Goal: Task Accomplishment & Management: Manage account settings

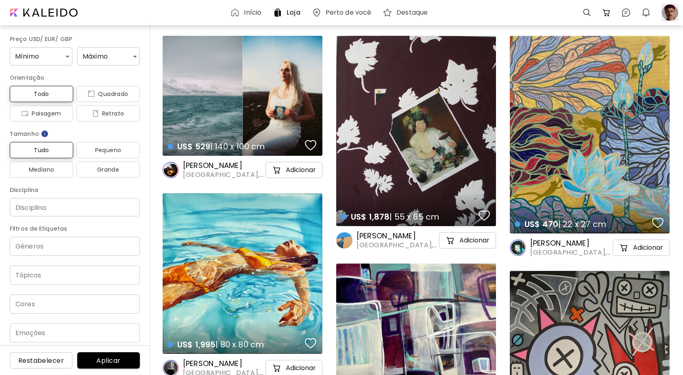
click at [670, 12] on div at bounding box center [670, 13] width 18 height 18
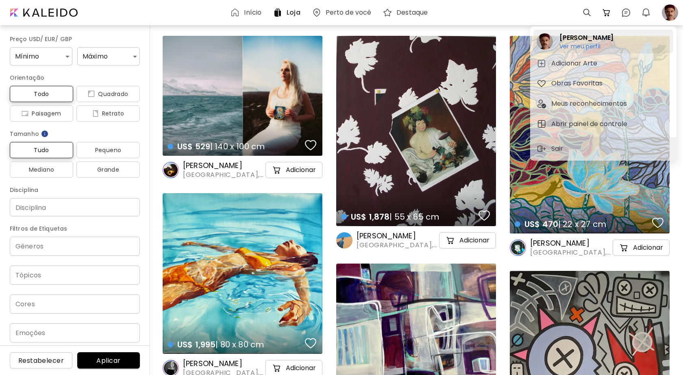
click at [597, 46] on h6 "Ver meu perfil" at bounding box center [586, 46] width 54 height 7
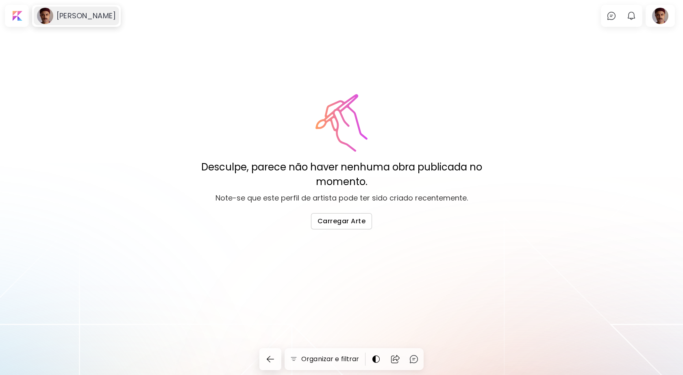
click at [63, 17] on h6 "Felipe Primat" at bounding box center [86, 16] width 59 height 10
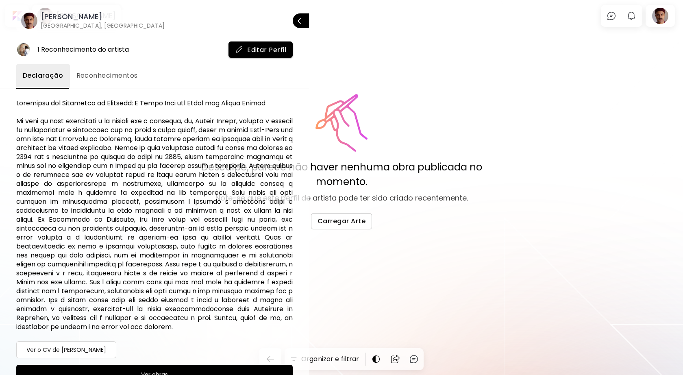
click at [662, 20] on div at bounding box center [341, 187] width 683 height 375
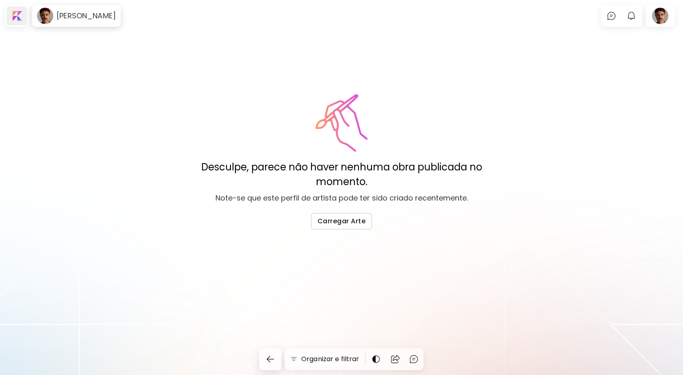
click at [17, 15] on div at bounding box center [17, 16] width 21 height 19
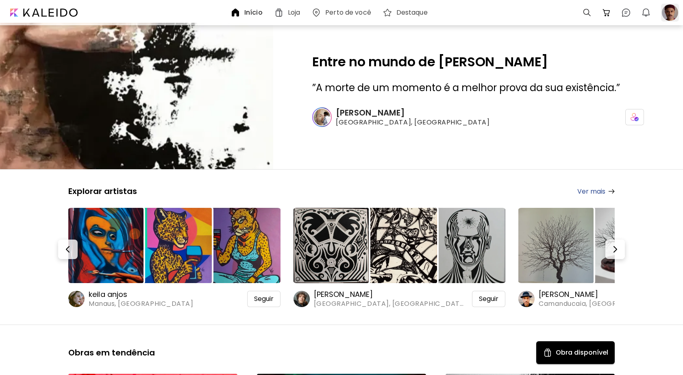
click at [672, 13] on div at bounding box center [670, 13] width 18 height 18
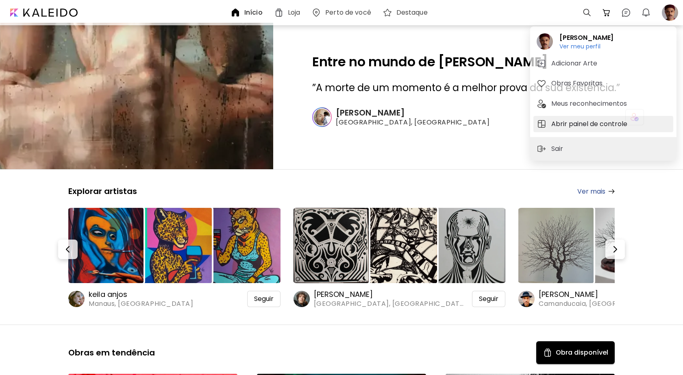
click at [579, 125] on h5 "Abrir painel de controle" at bounding box center [590, 124] width 78 height 10
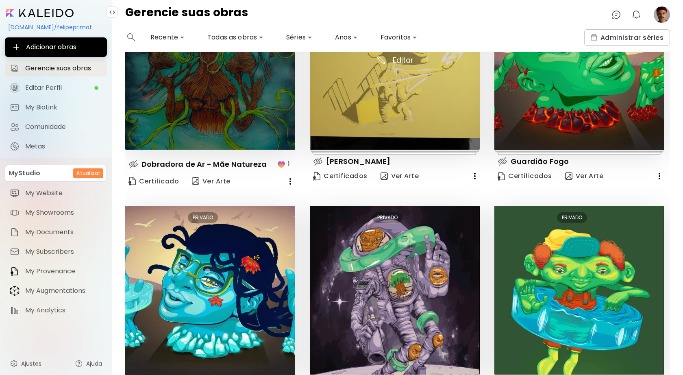
scroll to position [85, 0]
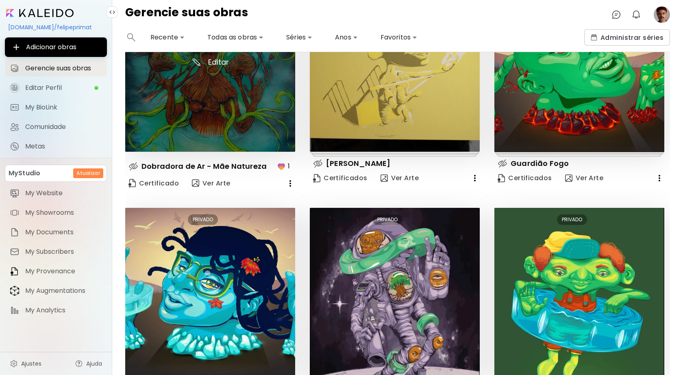
click at [269, 115] on img at bounding box center [210, 67] width 170 height 170
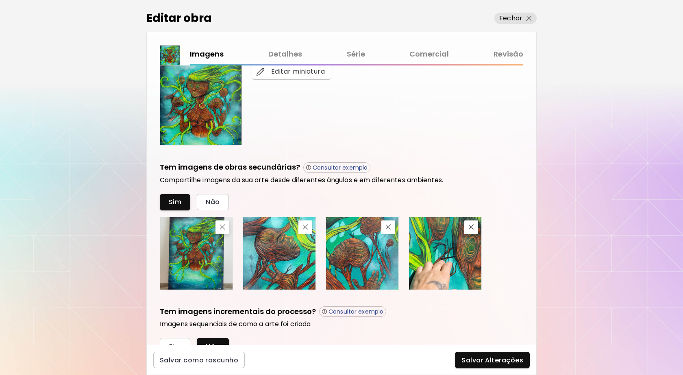
scroll to position [191, 0]
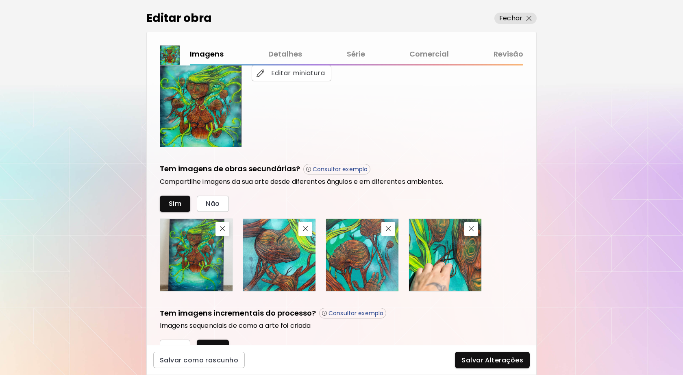
click at [218, 55] on div "Imagens Detalhes Série Comercial Revisão" at bounding box center [356, 54] width 333 height 12
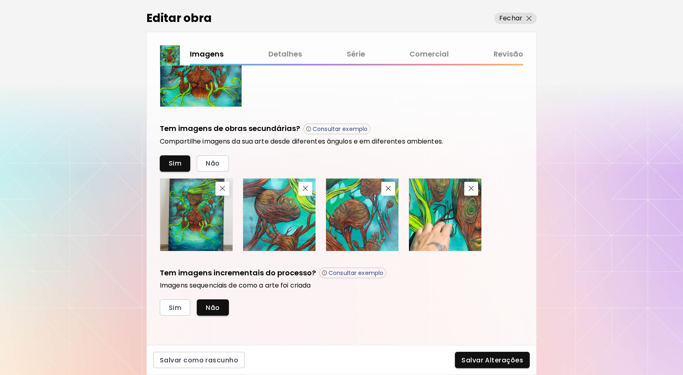
scroll to position [231, 0]
click at [215, 221] on img at bounding box center [196, 214] width 72 height 72
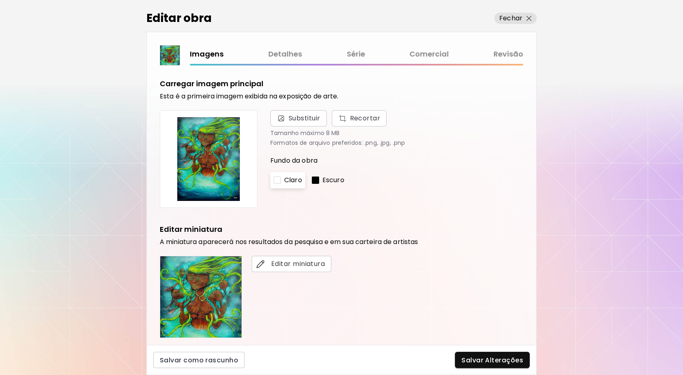
scroll to position [0, 0]
click at [507, 55] on link "Revisão" at bounding box center [509, 54] width 30 height 12
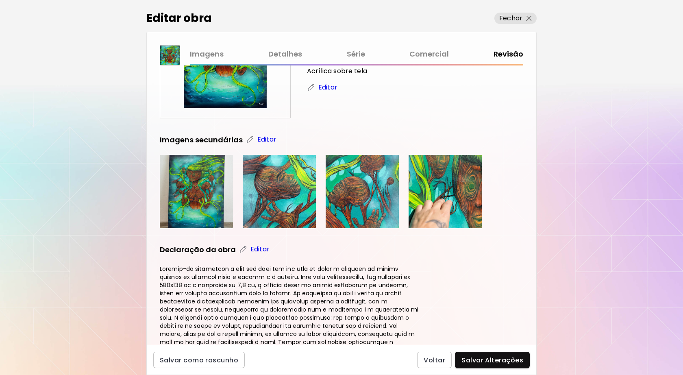
scroll to position [65, 0]
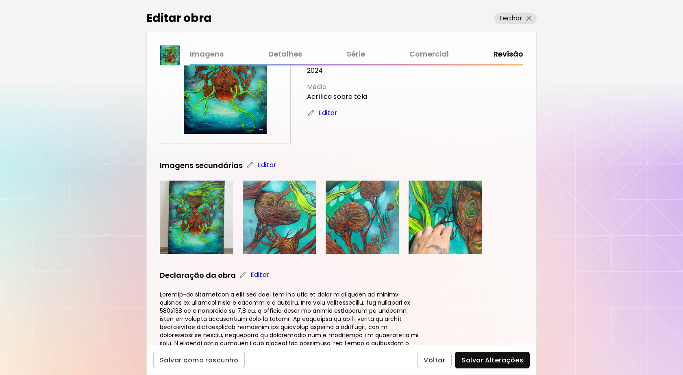
click at [218, 220] on img at bounding box center [196, 217] width 73 height 73
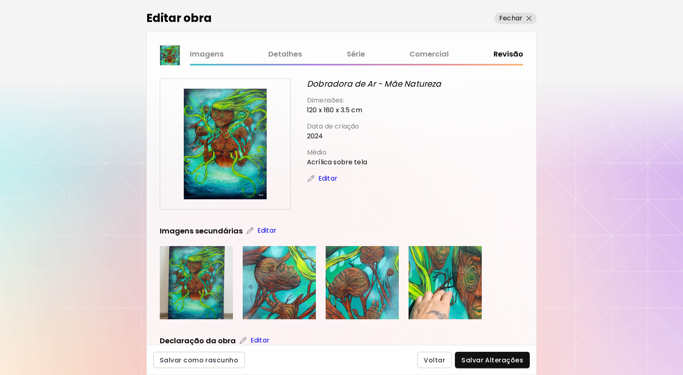
scroll to position [0, 0]
click at [428, 55] on link "Comercial" at bounding box center [428, 54] width 39 height 12
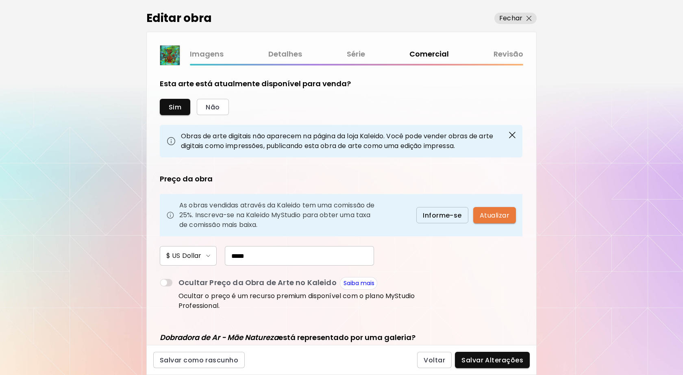
click at [490, 216] on span "Atualizar" at bounding box center [495, 215] width 30 height 9
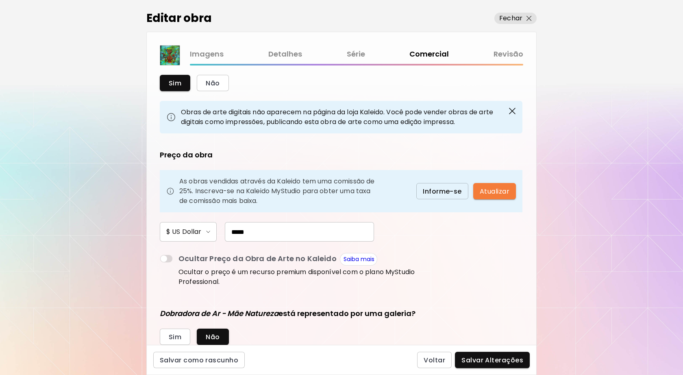
click at [169, 255] on span at bounding box center [166, 259] width 13 height 8
click at [165, 255] on span at bounding box center [166, 259] width 13 height 8
click at [255, 223] on input "*****" at bounding box center [299, 232] width 149 height 20
type input "**********"
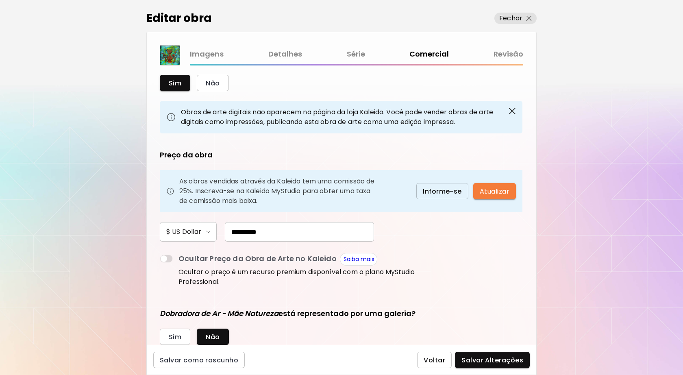
click at [432, 360] on span "Voltar" at bounding box center [435, 360] width 22 height 9
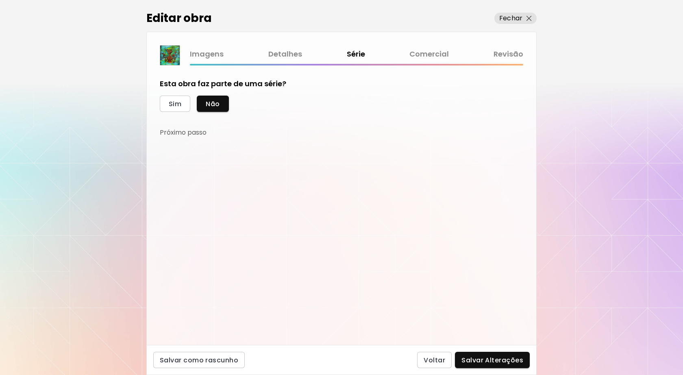
click at [295, 62] on div "Imagens Detalhes Série Comercial Revisão" at bounding box center [356, 56] width 333 height 17
click at [295, 59] on link "Detalhes" at bounding box center [285, 54] width 34 height 12
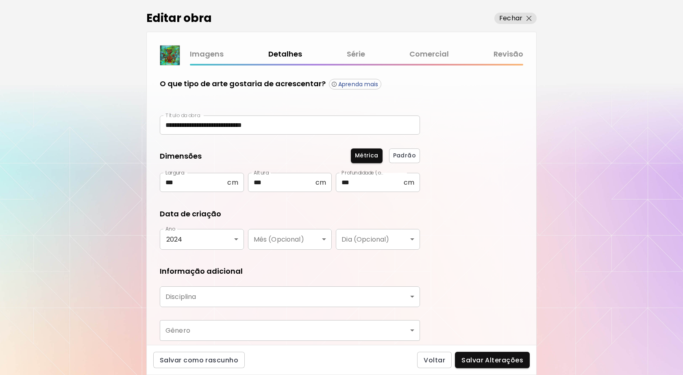
type input "********"
type input "**********"
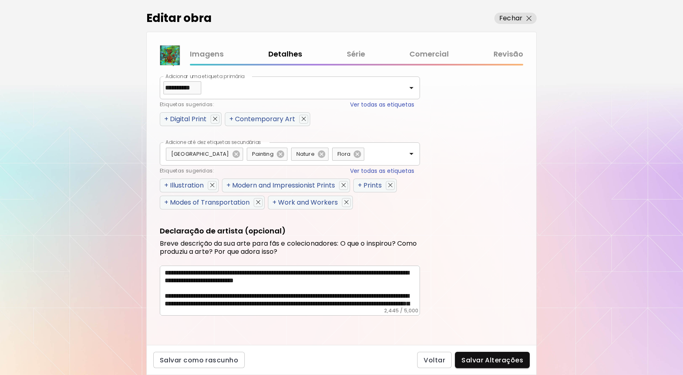
scroll to position [346, 0]
click at [282, 292] on textarea at bounding box center [292, 288] width 255 height 39
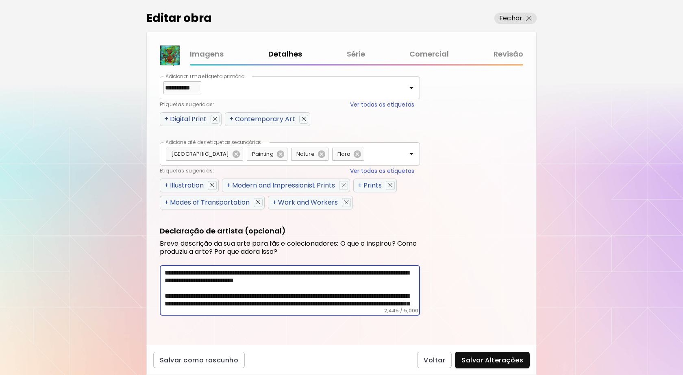
click at [282, 292] on textarea at bounding box center [292, 288] width 255 height 39
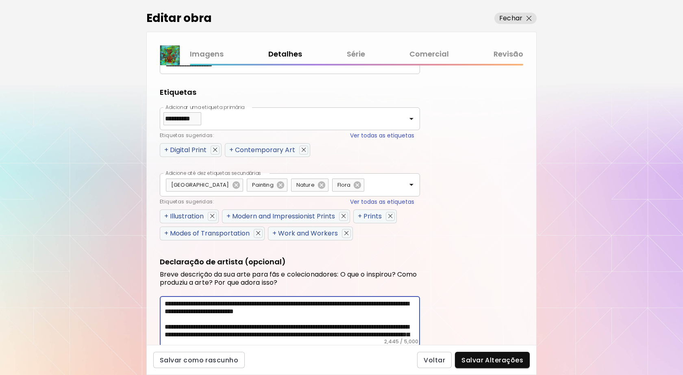
scroll to position [302, 0]
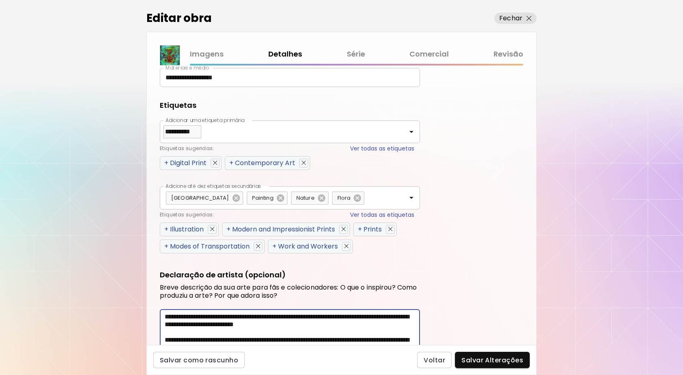
click at [357, 54] on link "Série" at bounding box center [356, 54] width 18 height 12
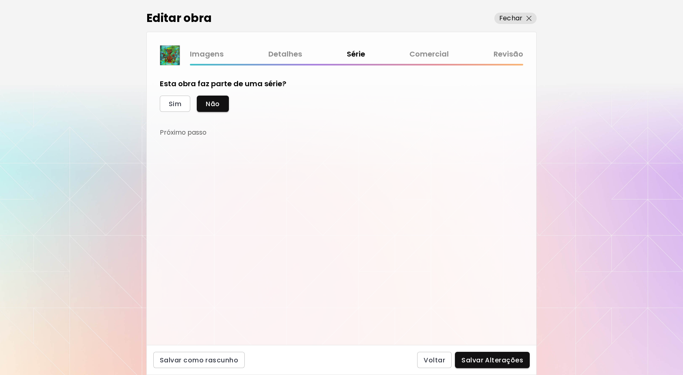
click at [444, 50] on link "Comercial" at bounding box center [428, 54] width 39 height 12
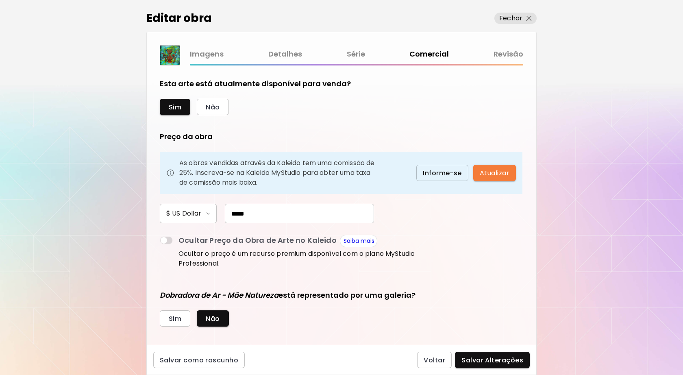
click at [508, 52] on link "Revisão" at bounding box center [509, 54] width 30 height 12
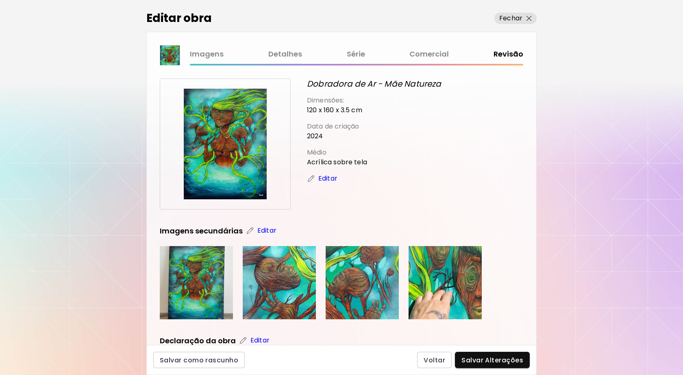
click at [432, 57] on link "Comercial" at bounding box center [428, 54] width 39 height 12
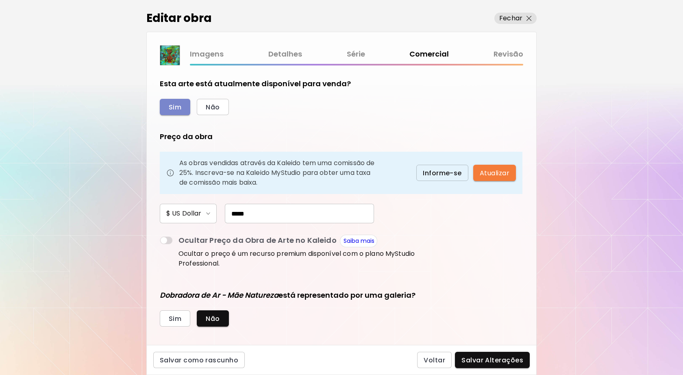
click at [179, 112] on button "Sim" at bounding box center [175, 107] width 30 height 16
click at [517, 361] on span "Salvar Alterações" at bounding box center [492, 360] width 62 height 9
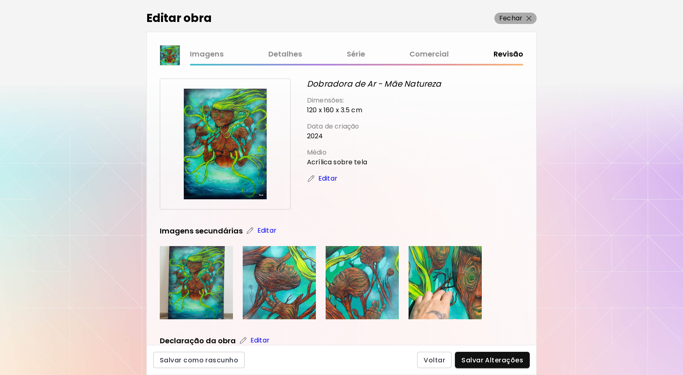
click at [527, 21] on img "button" at bounding box center [529, 18] width 5 height 5
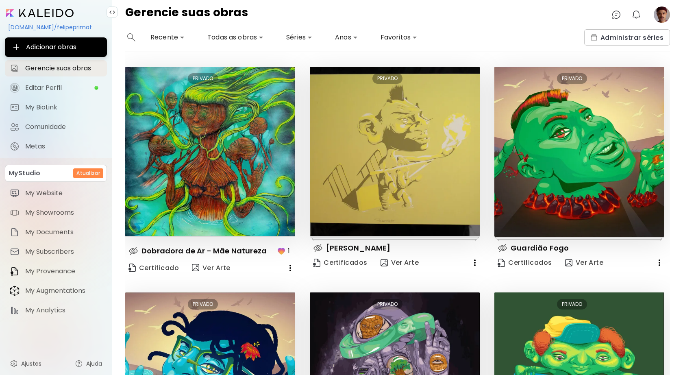
click at [662, 15] on image at bounding box center [662, 15] width 16 height 16
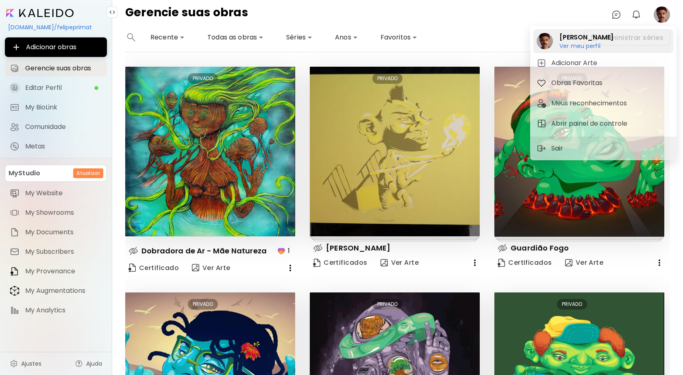
click at [583, 47] on h6 "Ver meu perfil" at bounding box center [586, 45] width 54 height 7
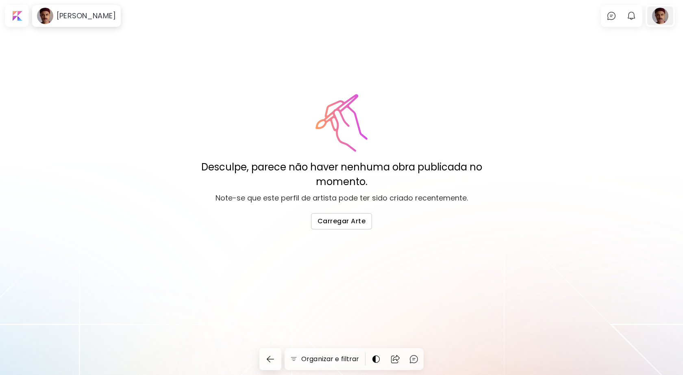
click at [659, 15] on div at bounding box center [660, 16] width 26 height 19
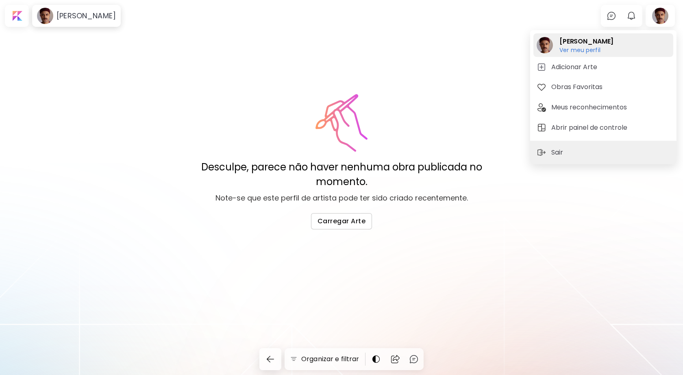
click at [591, 50] on h6 "Ver meu perfil" at bounding box center [586, 49] width 54 height 7
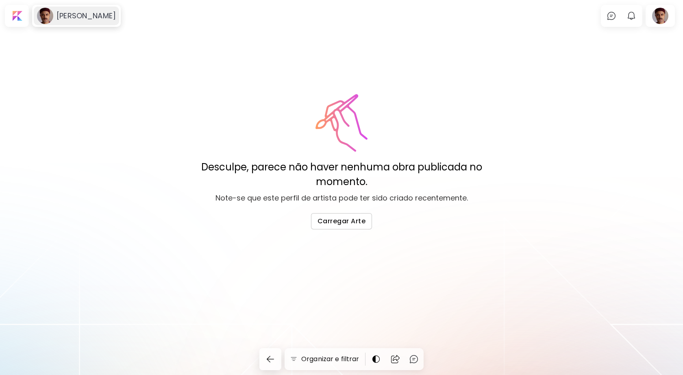
click at [60, 13] on h6 "[PERSON_NAME]" at bounding box center [86, 16] width 59 height 10
